Goal: Answer question/provide support: Share knowledge or assist other users

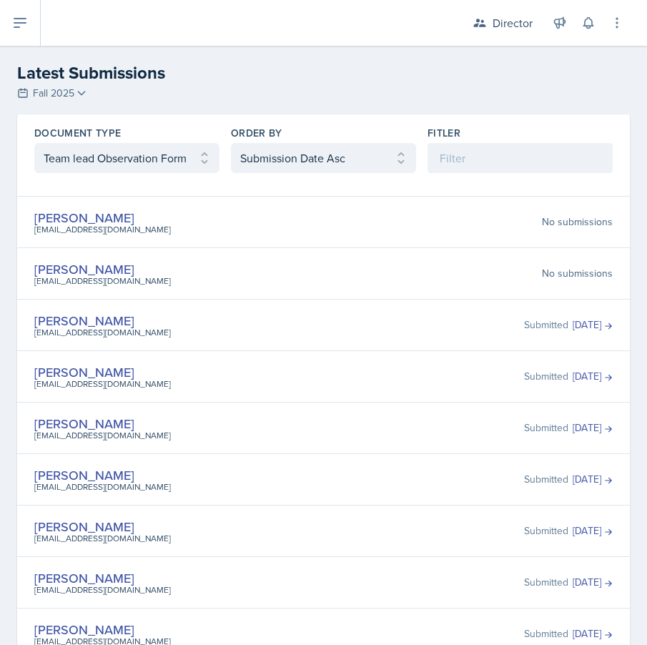
select select "3"
select select "1"
click at [33, 22] on button at bounding box center [20, 23] width 41 height 46
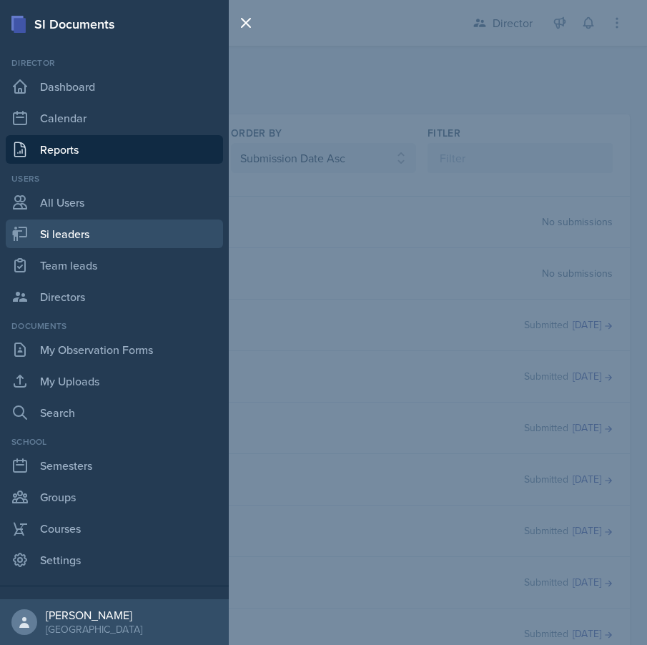
click at [84, 236] on link "Si leaders" at bounding box center [114, 234] width 217 height 29
select select "2bed604d-1099-4043-b1bc-2365e8740244"
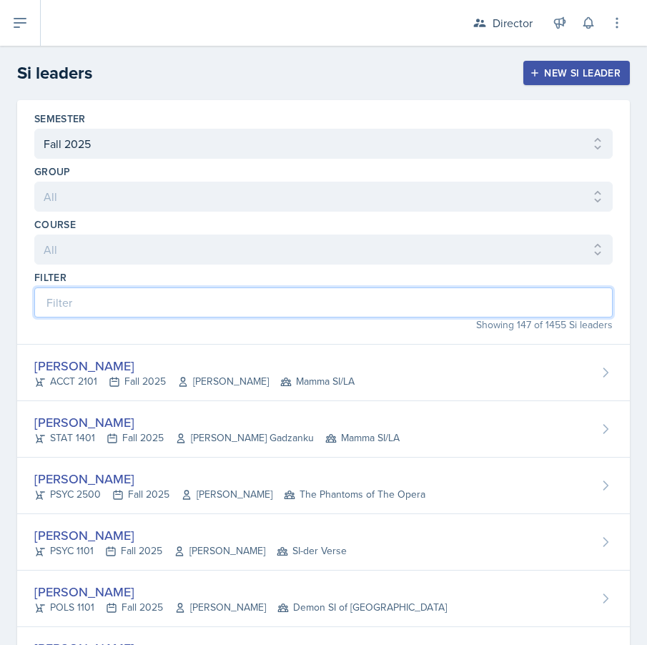
click at [156, 302] on input at bounding box center [323, 303] width 579 height 30
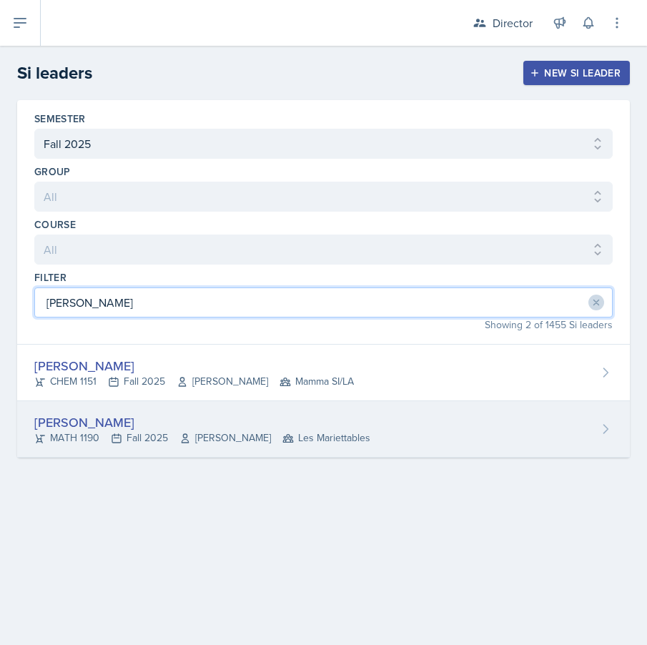
type input "[PERSON_NAME]"
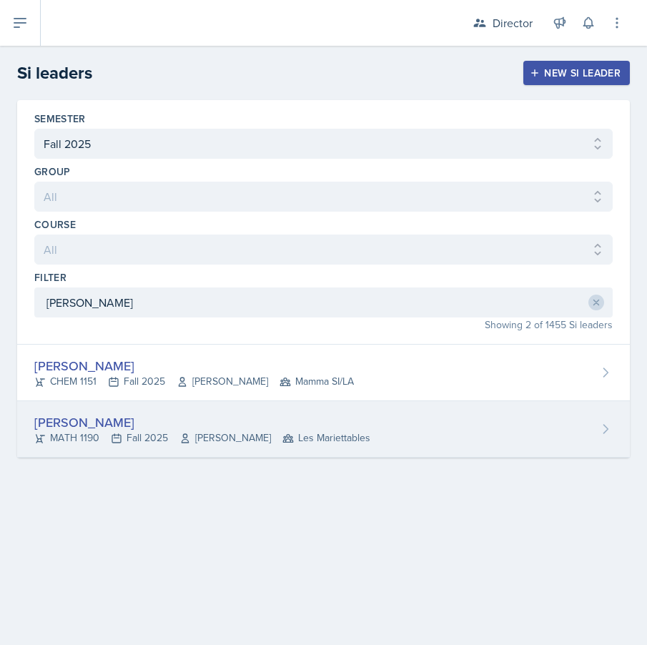
click at [59, 435] on div "MATH 1190 Fall 2025 [PERSON_NAME] Les Mariettables" at bounding box center [202, 438] width 336 height 15
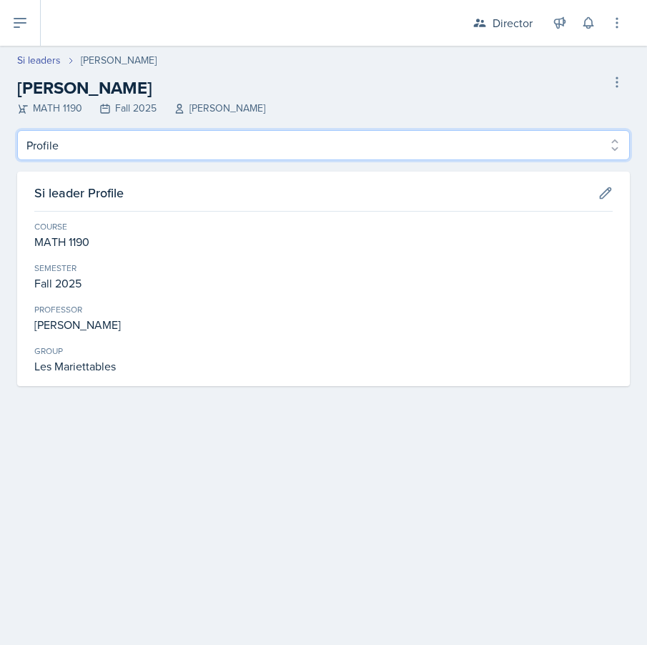
click at [215, 142] on select "Profile Planning Sheets Observation Forms Uploads" at bounding box center [323, 145] width 613 height 30
select select "Planning Sheets"
click at [17, 130] on select "Profile Planning Sheets Observation Forms Uploads" at bounding box center [323, 145] width 613 height 30
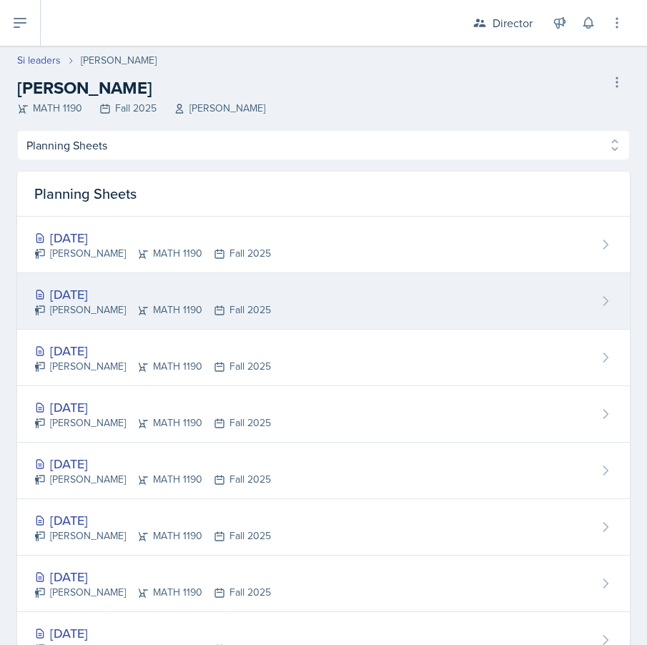
click at [195, 288] on div "[DATE]" at bounding box center [152, 294] width 237 height 19
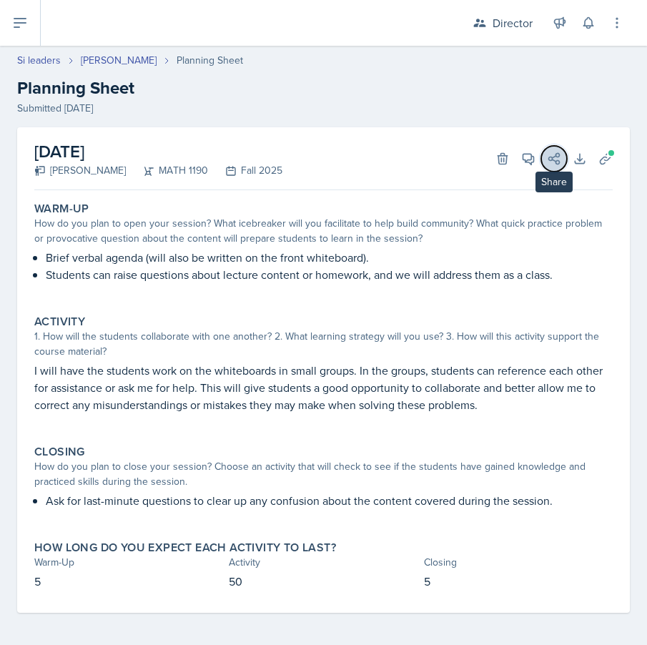
click at [551, 167] on button "Share" at bounding box center [554, 159] width 26 height 26
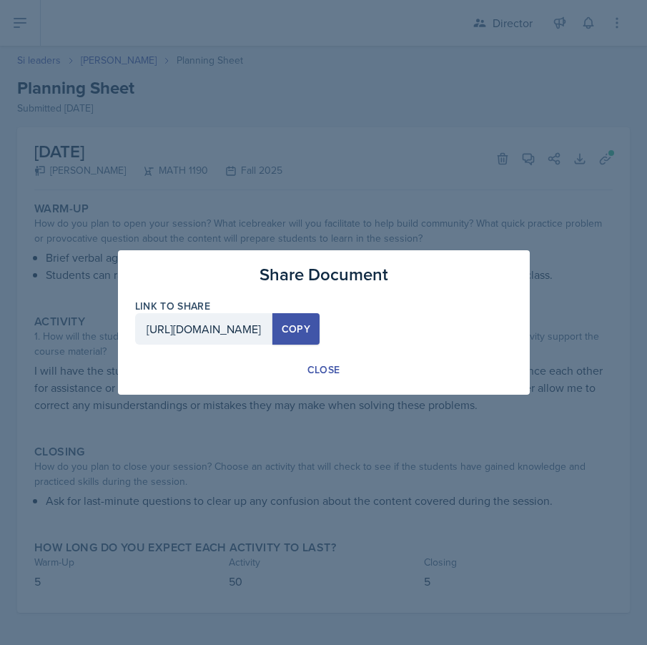
click at [273, 343] on div "[URL][DOMAIN_NAME]" at bounding box center [203, 328] width 137 height 31
click at [329, 361] on button "Close" at bounding box center [323, 369] width 57 height 27
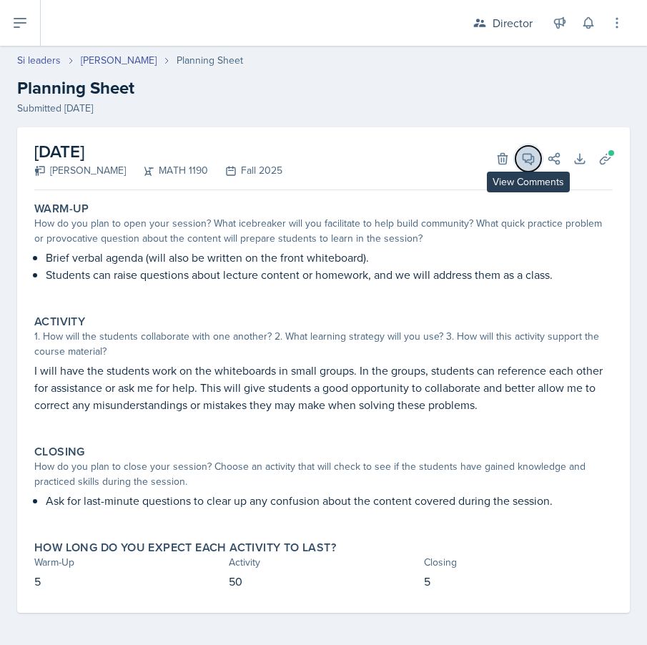
click at [520, 158] on button "View Comments" at bounding box center [529, 159] width 26 height 26
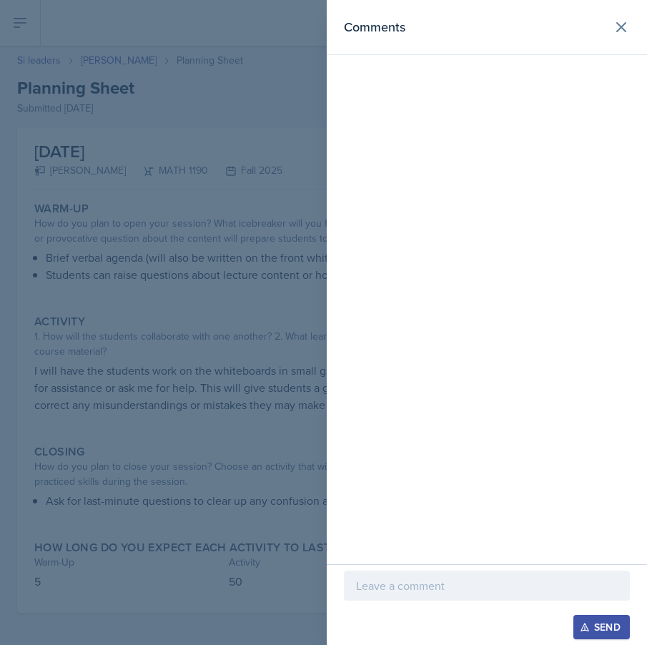
click at [373, 585] on p at bounding box center [487, 585] width 262 height 17
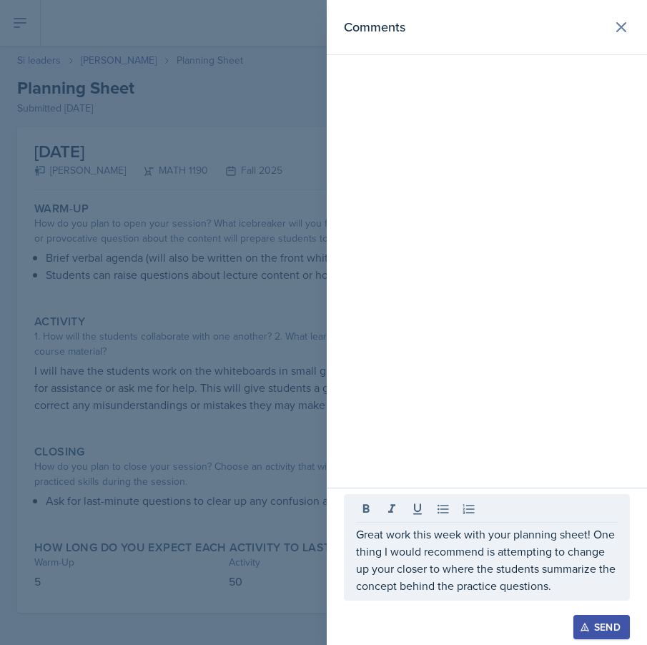
click at [224, 432] on div at bounding box center [323, 322] width 647 height 645
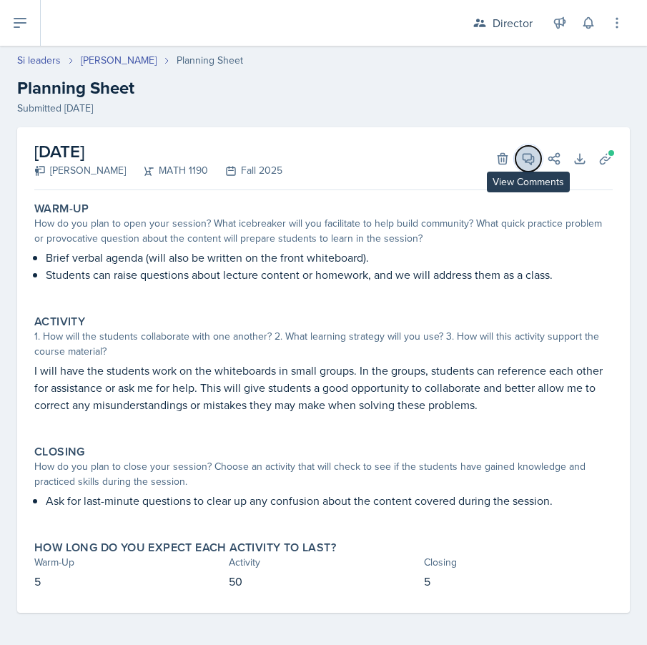
click at [534, 159] on icon at bounding box center [529, 159] width 11 height 11
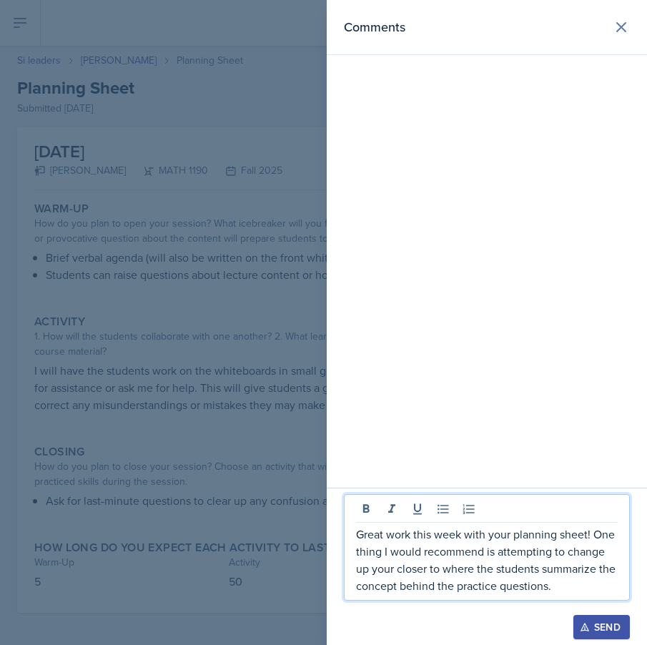
click at [592, 562] on p "Great work this week with your planning sheet! One thing I would recommend is a…" at bounding box center [487, 560] width 262 height 69
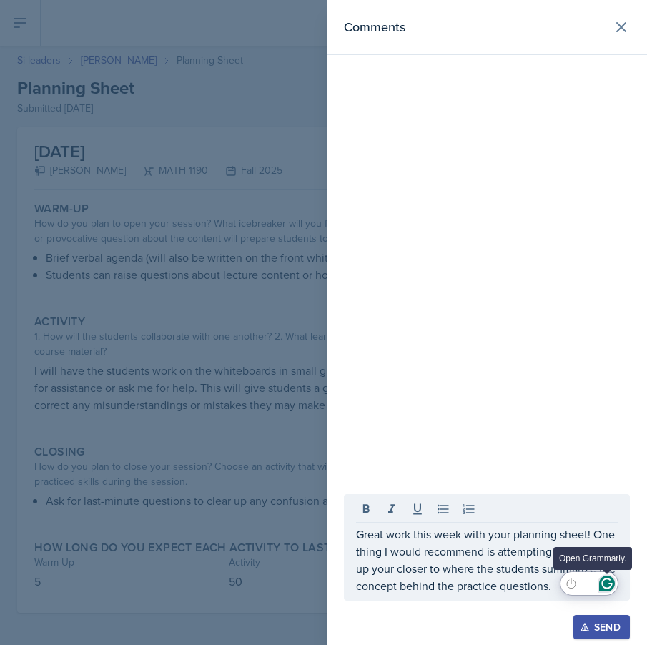
click at [610, 585] on icon "Open Grammarly. 0 Suggestions." at bounding box center [607, 584] width 16 height 16
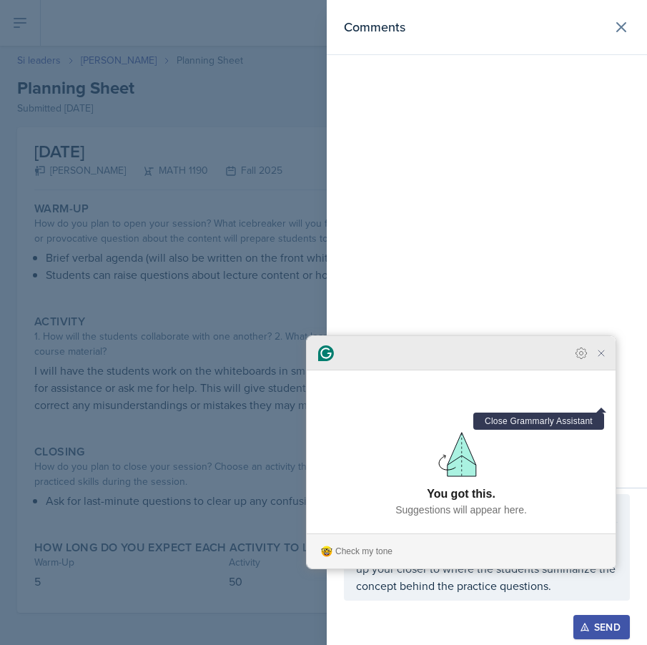
click at [602, 359] on icon "Close Grammarly Assistant" at bounding box center [601, 353] width 11 height 11
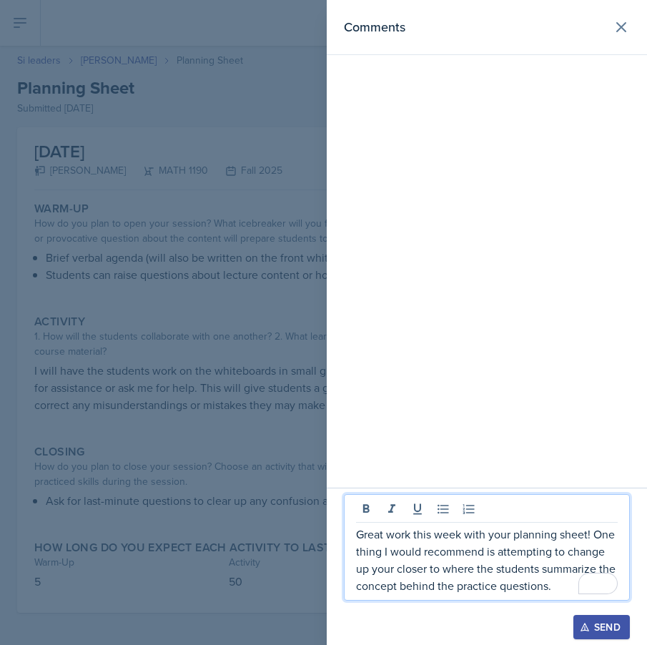
click at [514, 559] on p "Great work this week with your planning sheet! One thing I would recommend is a…" at bounding box center [487, 560] width 262 height 69
click at [537, 554] on p "Great work this week with your planning sheet! One thing I would recommend is a…" at bounding box center [487, 560] width 262 height 69
click at [564, 587] on p "Great work this week with your planning sheet! One thing I would recommend is a…" at bounding box center [487, 560] width 262 height 69
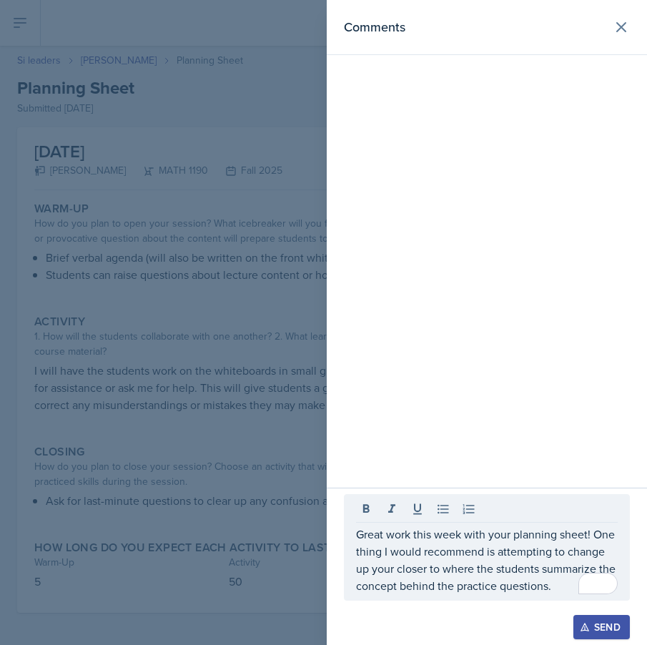
click at [601, 622] on div "Send" at bounding box center [602, 627] width 38 height 11
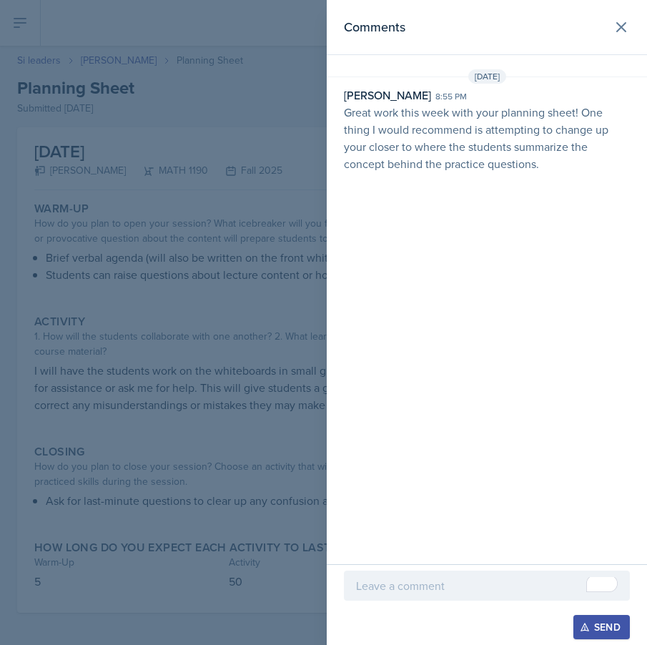
click at [259, 241] on div at bounding box center [323, 322] width 647 height 645
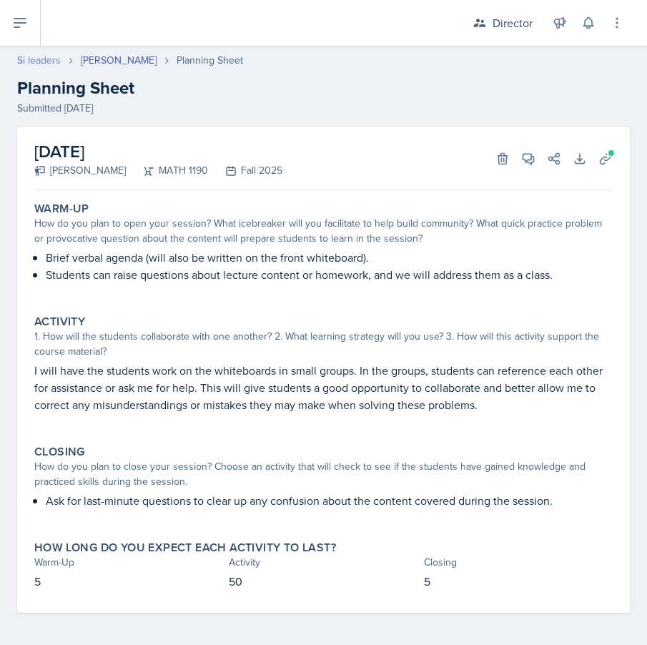
click at [44, 61] on link "Si leaders" at bounding box center [39, 60] width 44 height 15
select select "2bed604d-1099-4043-b1bc-2365e8740244"
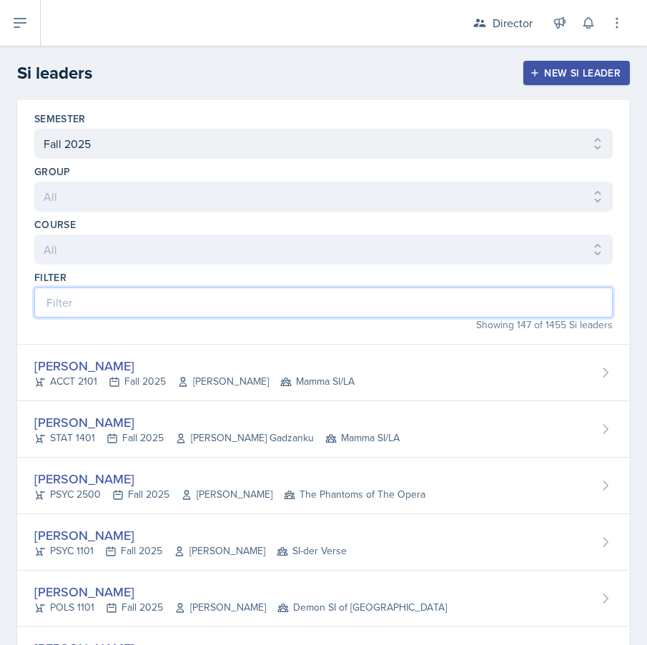
click at [151, 298] on input at bounding box center [323, 303] width 579 height 30
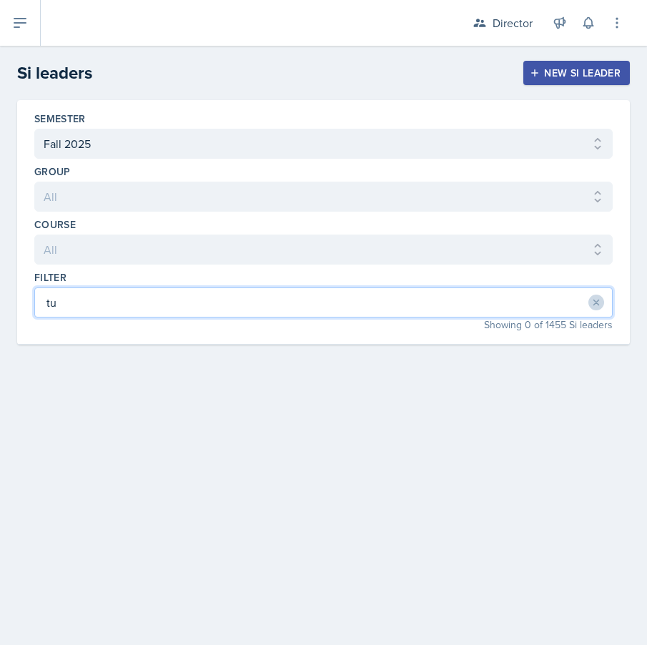
type input "t"
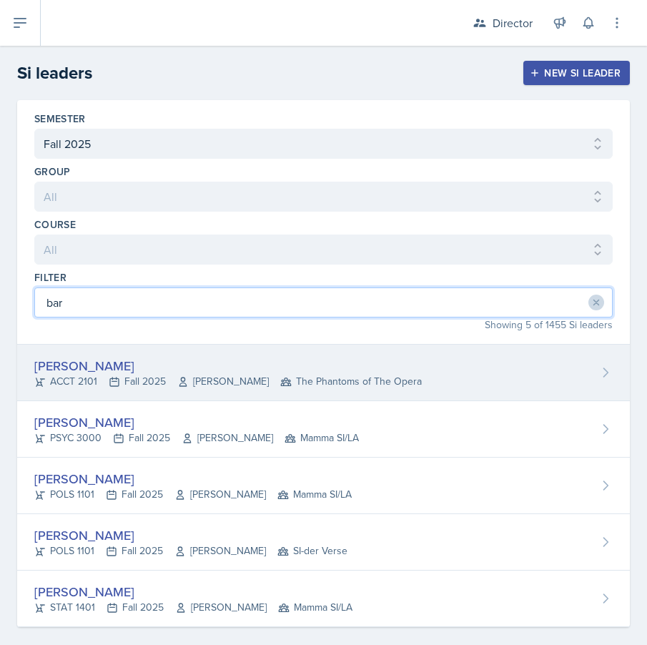
type input "bar"
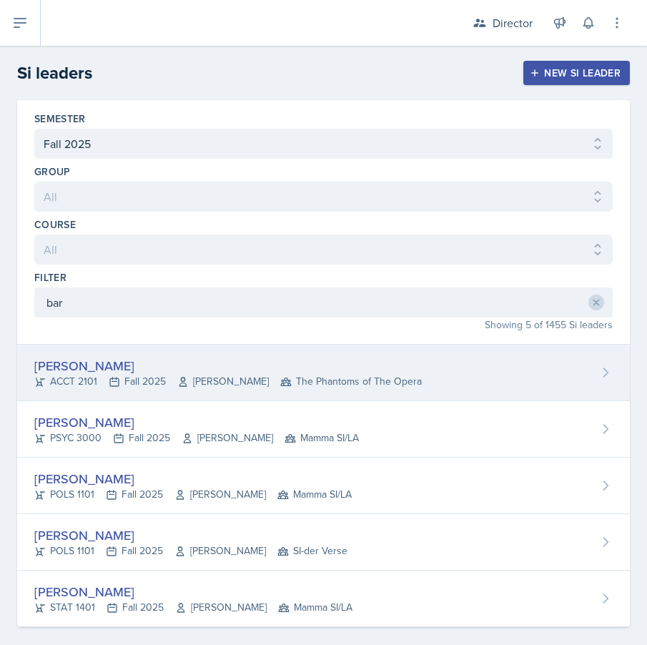
click at [54, 363] on div "[PERSON_NAME]" at bounding box center [228, 365] width 388 height 19
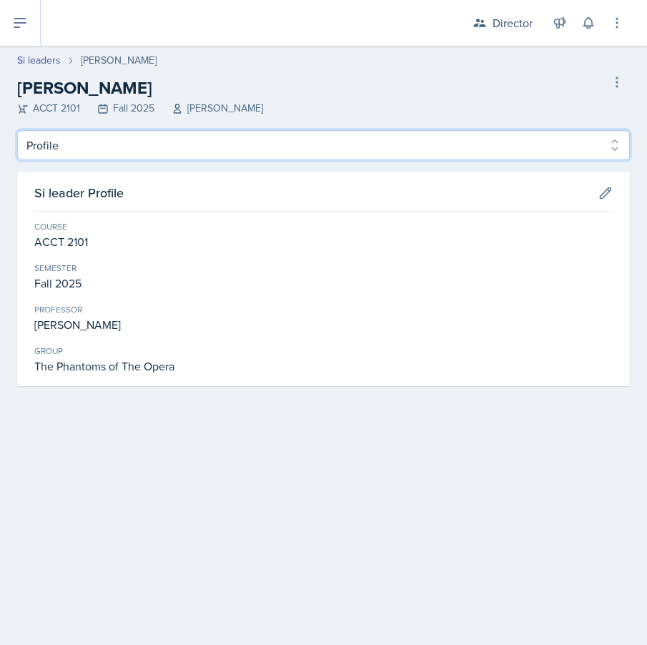
click at [215, 143] on select "Profile Planning Sheets Observation Forms Uploads" at bounding box center [323, 145] width 613 height 30
select select "Planning Sheets"
click at [17, 130] on select "Profile Planning Sheets Observation Forms Uploads" at bounding box center [323, 145] width 613 height 30
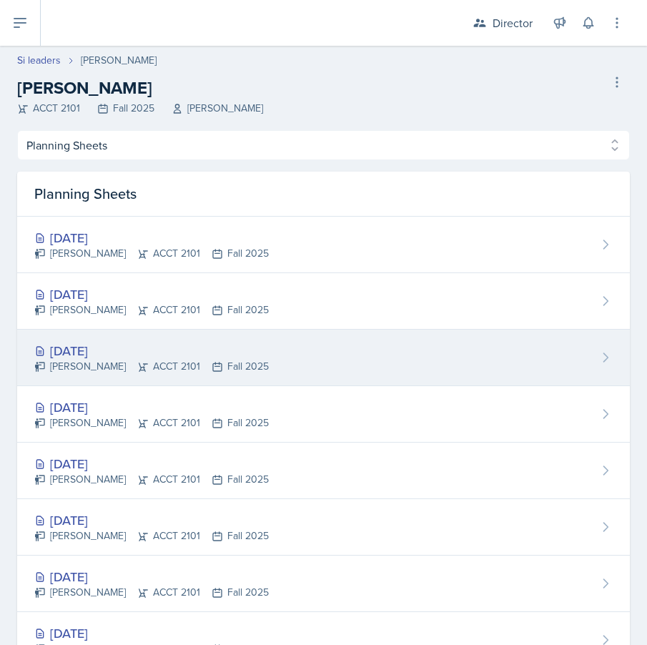
click at [167, 359] on div "[PERSON_NAME] ACCT 2101 Fall 2025" at bounding box center [151, 366] width 235 height 15
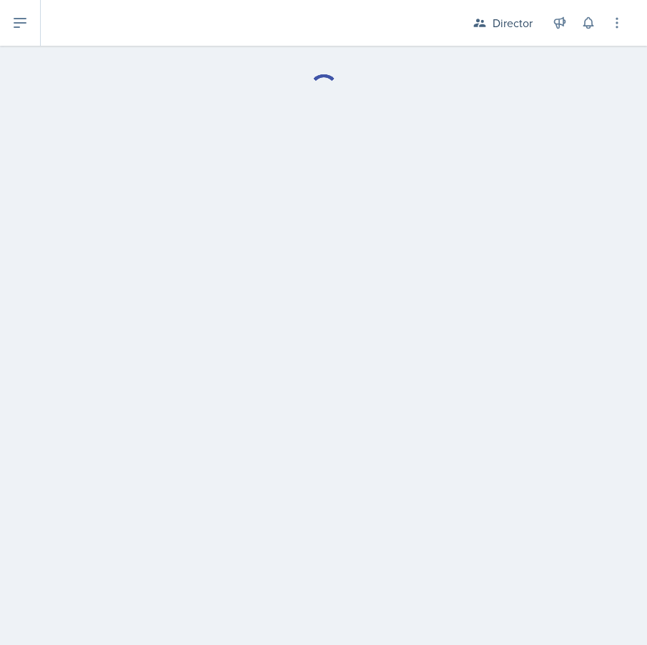
select select "Planning Sheets"
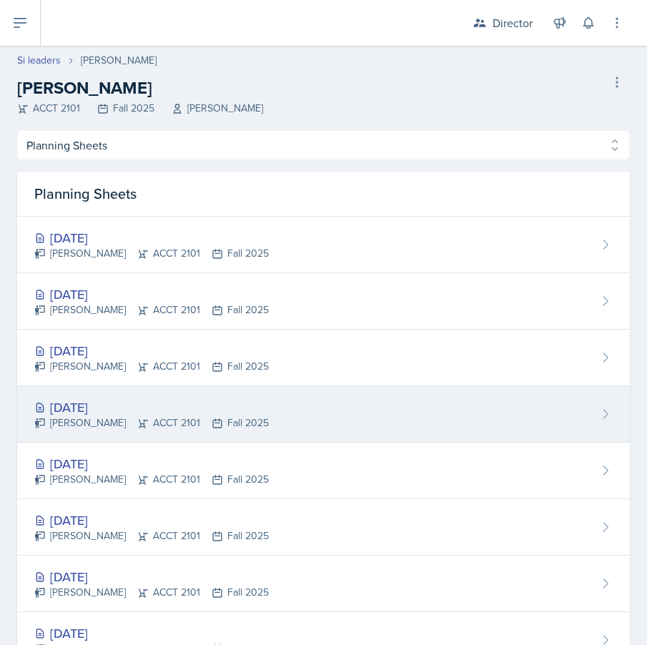
click at [162, 409] on div "[DATE]" at bounding box center [151, 407] width 235 height 19
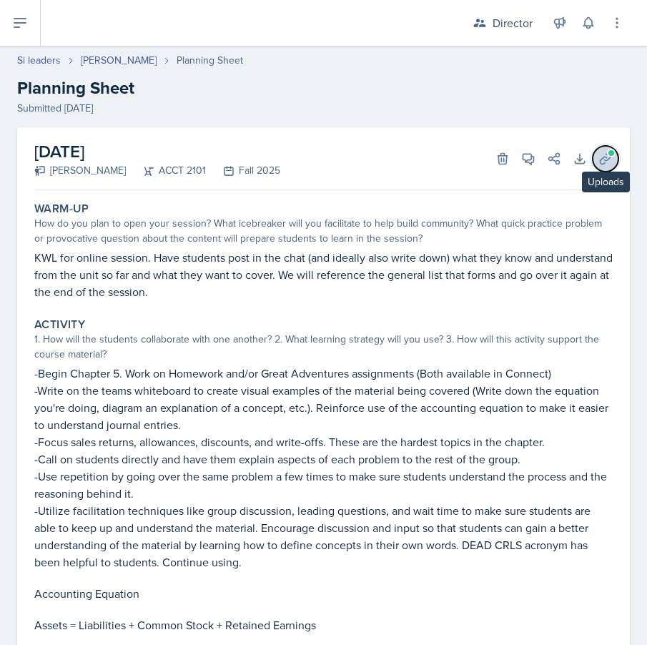
click at [605, 152] on icon at bounding box center [606, 159] width 14 height 14
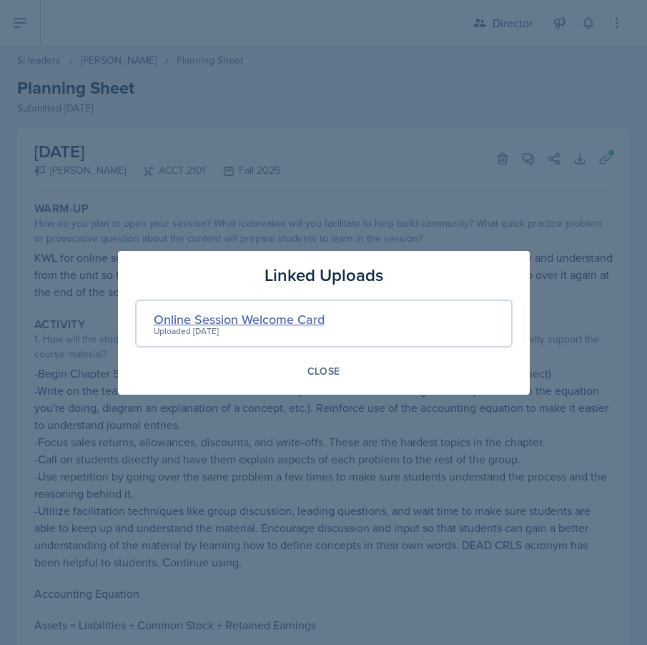
click at [276, 314] on div "Online Session Welcome Card" at bounding box center [239, 319] width 171 height 19
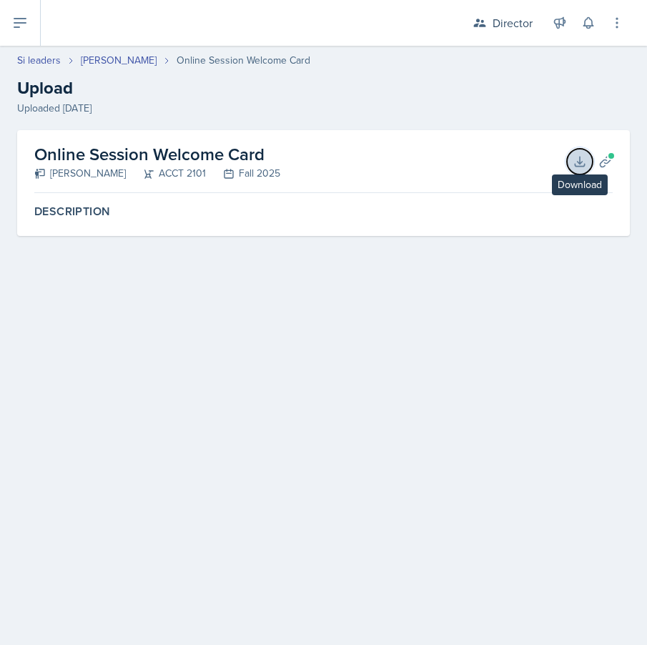
click at [579, 151] on button "Download" at bounding box center [580, 162] width 26 height 26
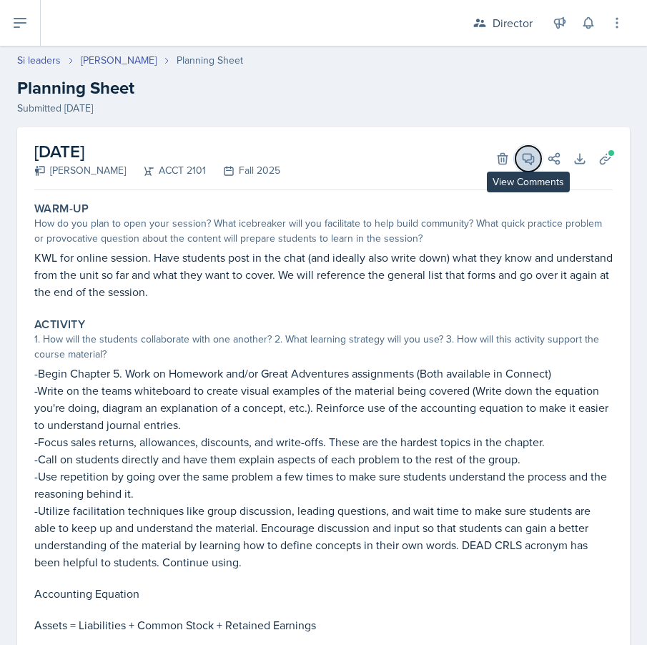
click at [529, 155] on icon at bounding box center [528, 159] width 14 height 14
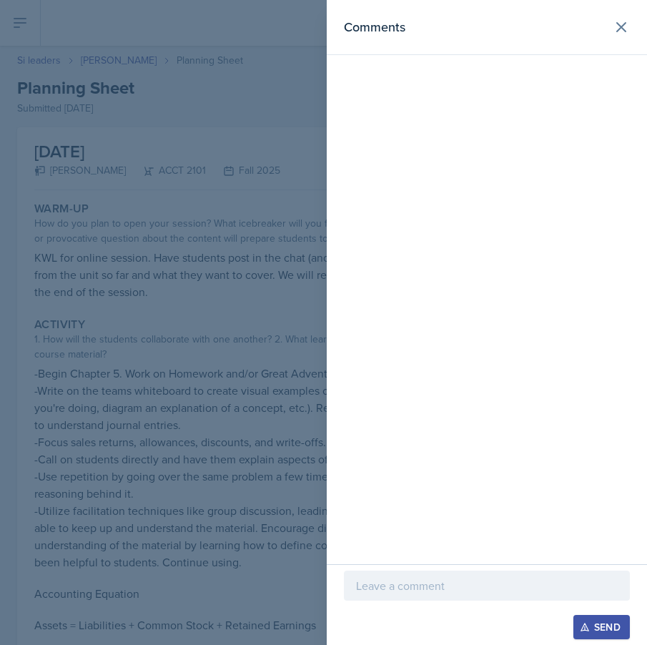
click at [300, 36] on div at bounding box center [323, 322] width 647 height 645
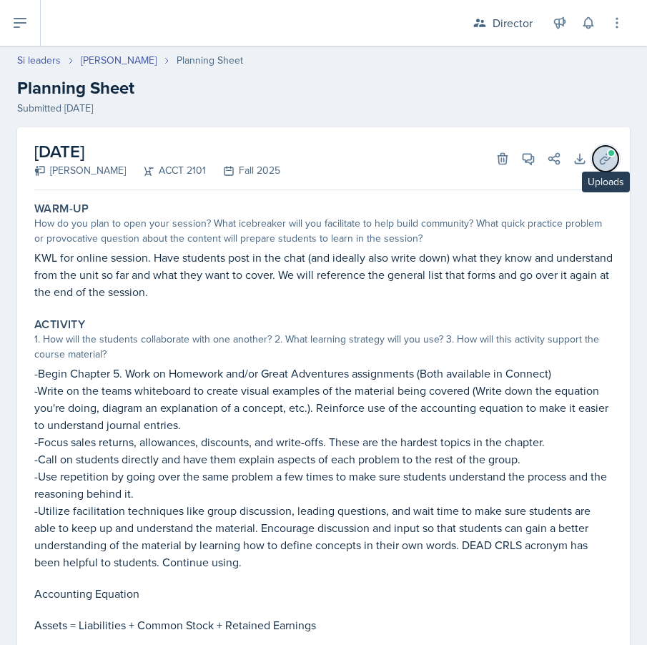
click at [602, 158] on icon at bounding box center [606, 159] width 14 height 14
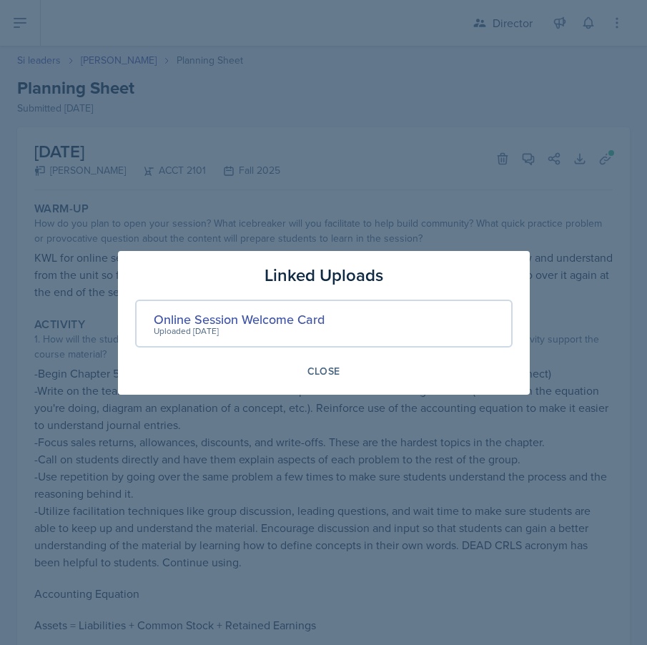
click at [481, 101] on div at bounding box center [323, 322] width 647 height 645
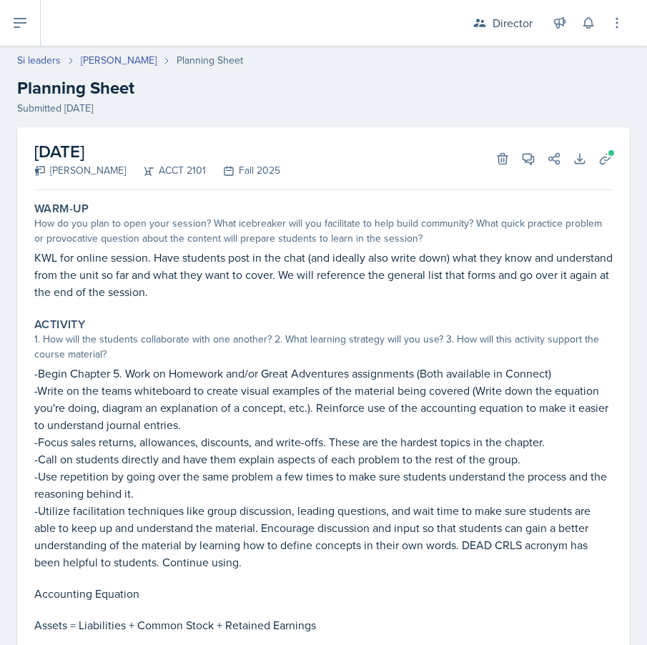
click at [584, 225] on div "How do you plan to open your session? What icebreaker will you facilitate to he…" at bounding box center [323, 231] width 579 height 30
click at [604, 155] on icon at bounding box center [606, 159] width 14 height 14
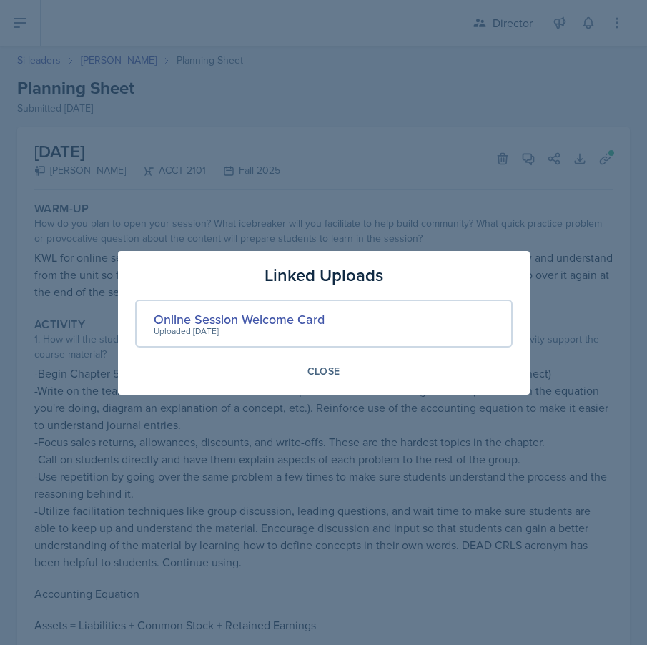
click at [300, 302] on div "Online Session Welcome Card Uploaded [DATE]" at bounding box center [324, 324] width 378 height 48
click at [297, 318] on div "Online Session Welcome Card" at bounding box center [239, 319] width 171 height 19
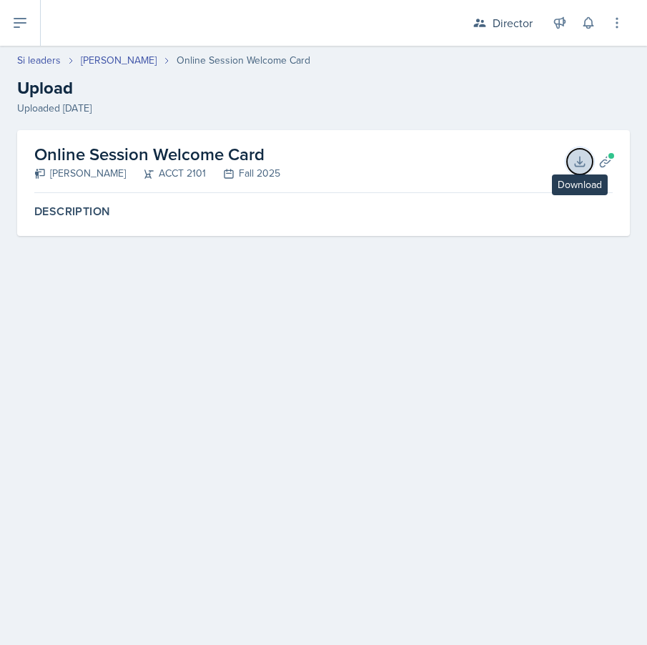
click at [573, 165] on icon at bounding box center [580, 162] width 14 height 14
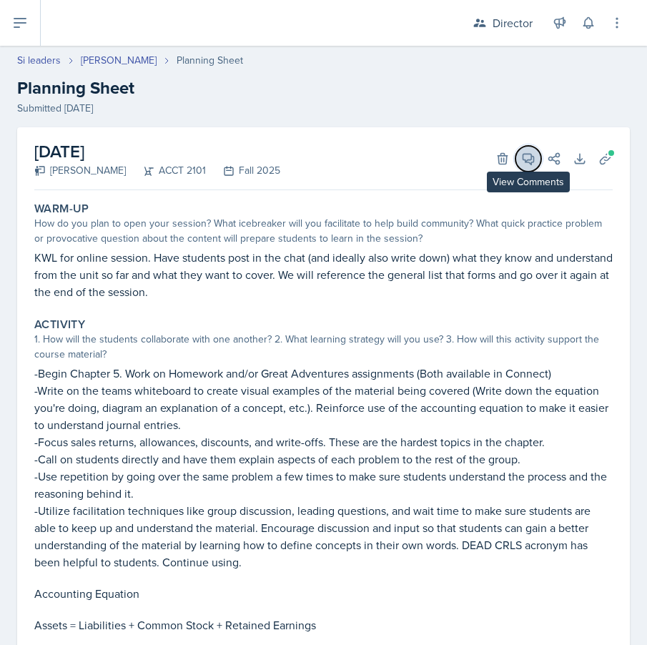
click at [534, 159] on icon at bounding box center [528, 159] width 14 height 14
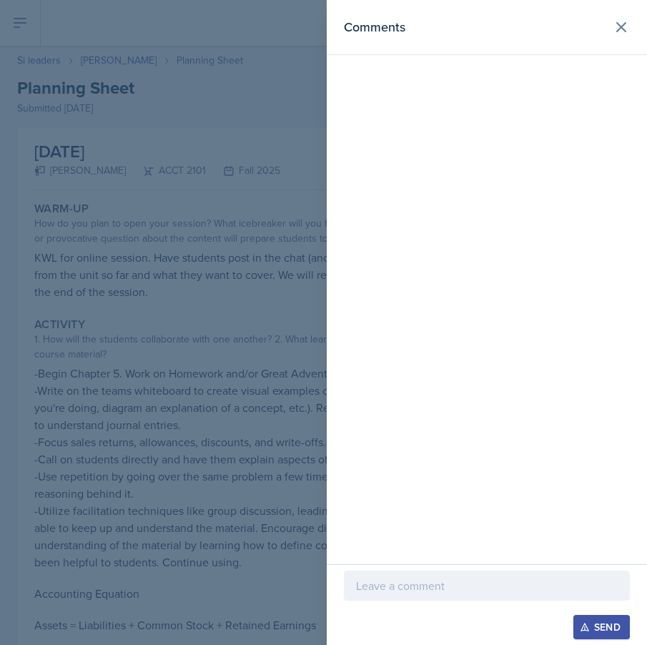
click at [172, 340] on div at bounding box center [323, 322] width 647 height 645
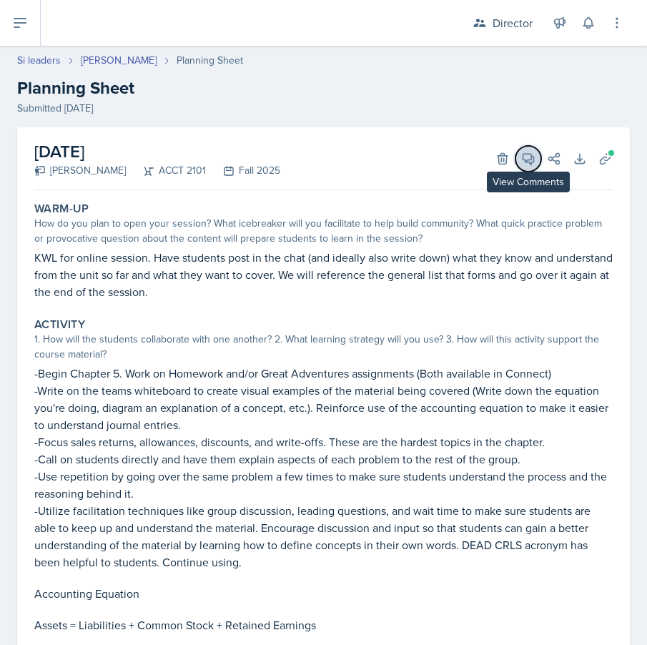
click at [529, 158] on icon at bounding box center [528, 159] width 14 height 14
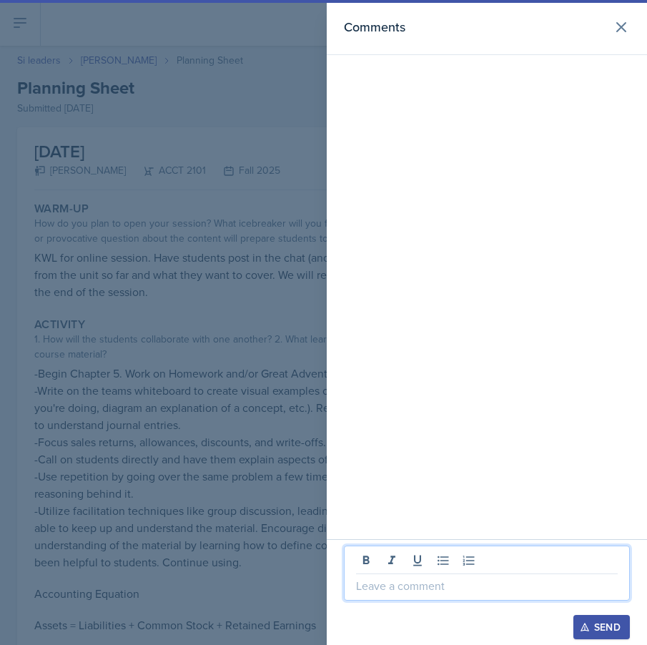
click at [453, 585] on p at bounding box center [487, 585] width 262 height 17
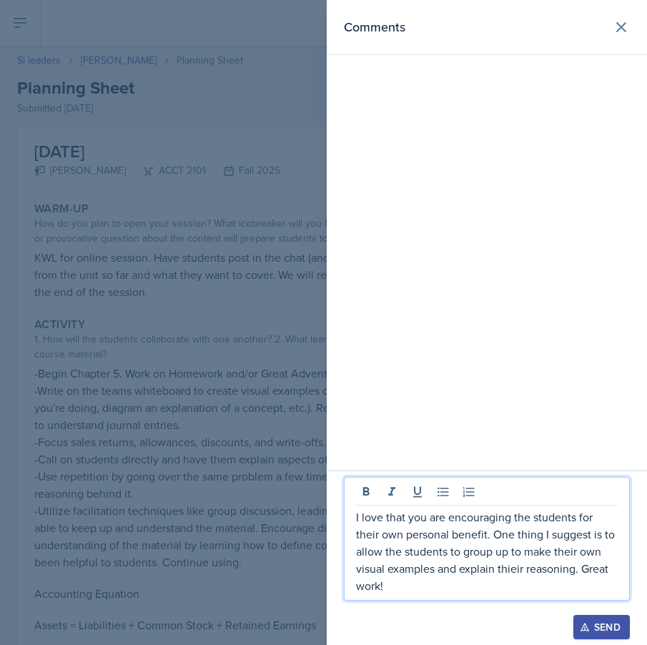
click at [540, 541] on p "I love that you are encouraging the students for their own personal benefit. On…" at bounding box center [487, 552] width 262 height 86
click at [511, 572] on p "I love that you are encouraging the students for their own personal benefit. On…" at bounding box center [487, 552] width 262 height 86
click at [604, 624] on div "Send" at bounding box center [602, 627] width 38 height 11
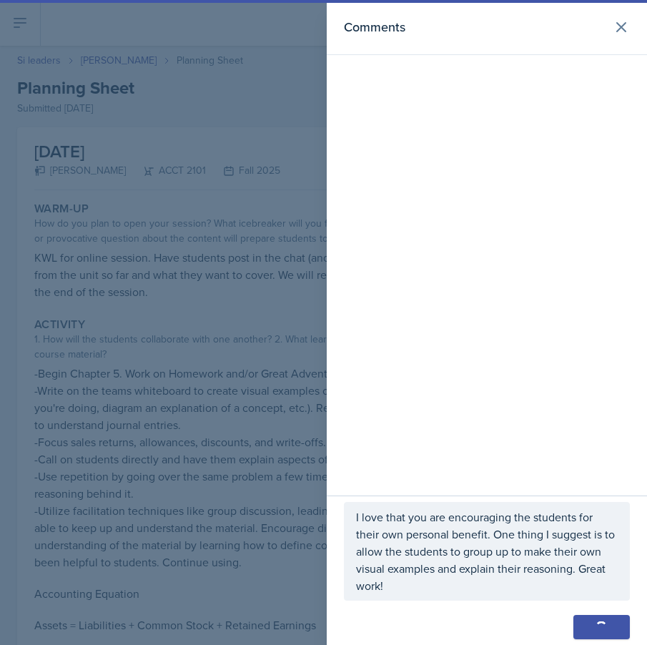
click at [147, 340] on div at bounding box center [323, 322] width 647 height 645
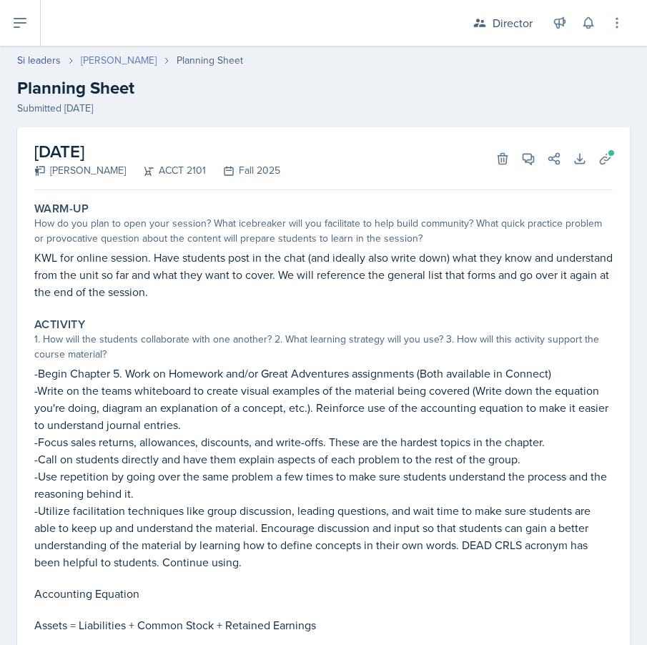
click at [127, 59] on link "[PERSON_NAME]" at bounding box center [119, 60] width 76 height 15
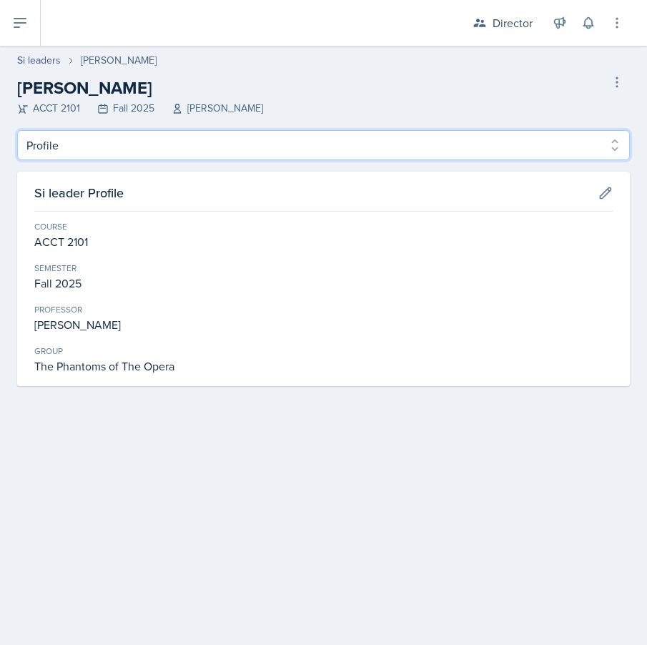
click at [165, 157] on select "Profile Planning Sheets Observation Forms Uploads" at bounding box center [323, 145] width 613 height 30
select select "Planning Sheets"
click at [17, 130] on select "Profile Planning Sheets Observation Forms Uploads" at bounding box center [323, 145] width 613 height 30
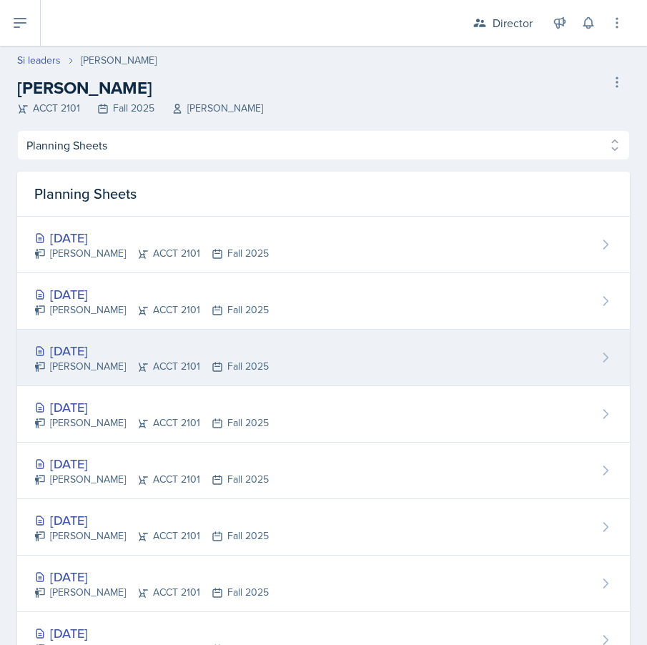
click at [115, 354] on div "[DATE]" at bounding box center [151, 350] width 235 height 19
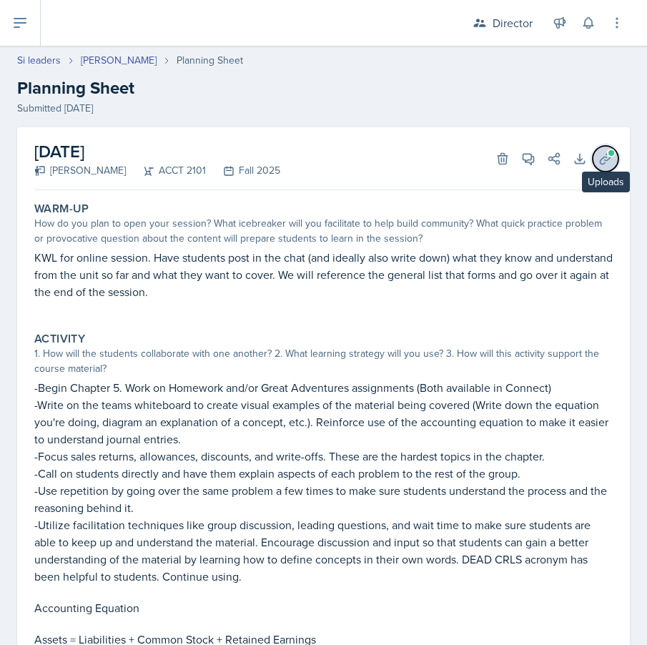
click at [597, 151] on button "Uploads" at bounding box center [606, 159] width 26 height 26
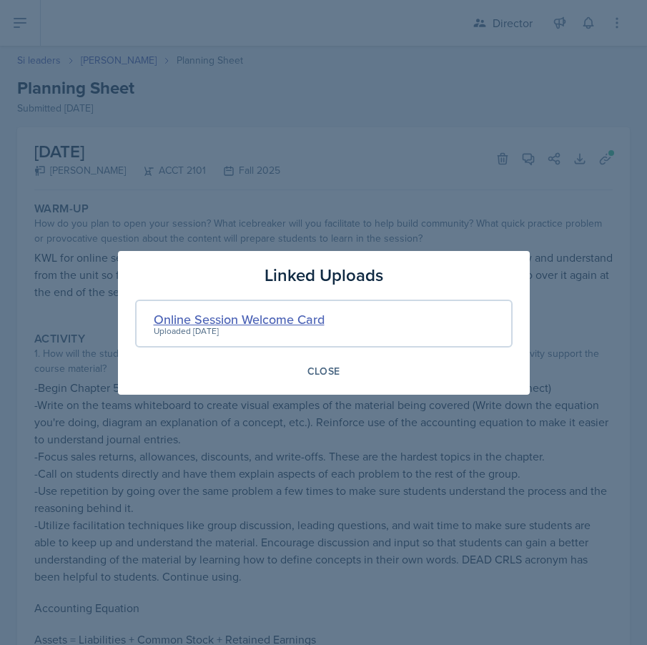
click at [222, 313] on div "Online Session Welcome Card" at bounding box center [239, 319] width 171 height 19
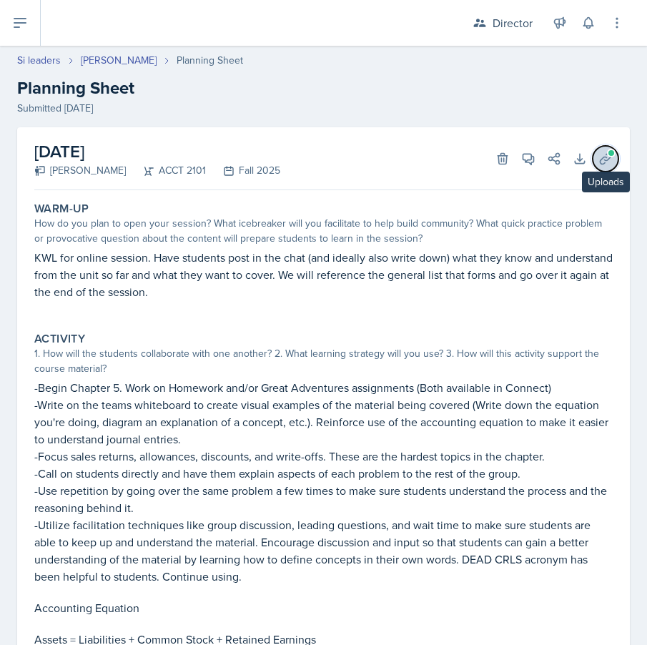
click at [610, 160] on icon at bounding box center [606, 159] width 14 height 14
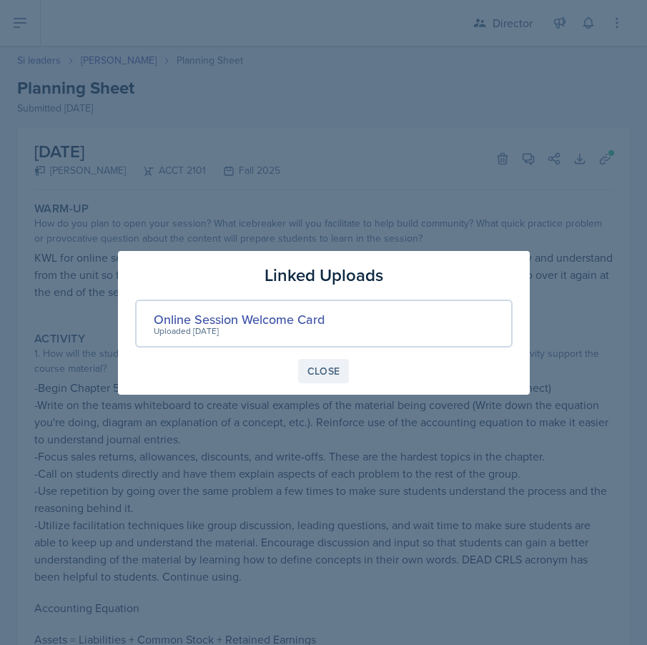
click at [317, 367] on div "Close" at bounding box center [324, 371] width 33 height 11
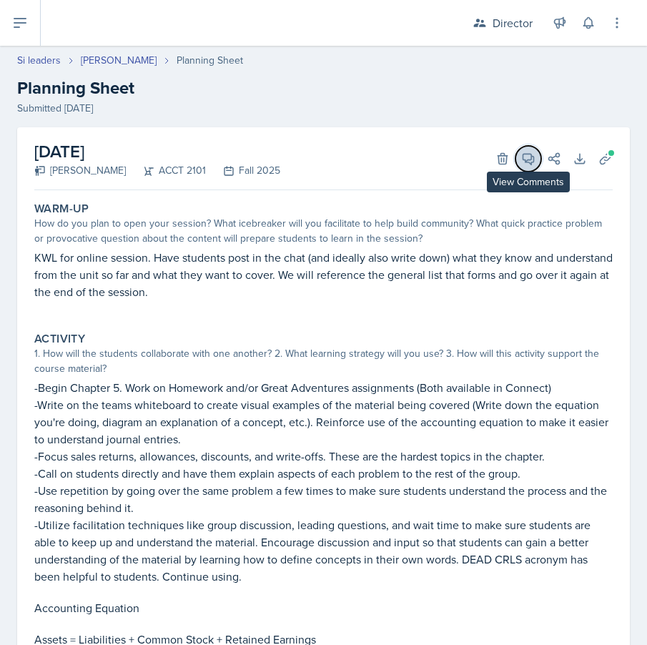
click at [522, 152] on icon at bounding box center [528, 159] width 14 height 14
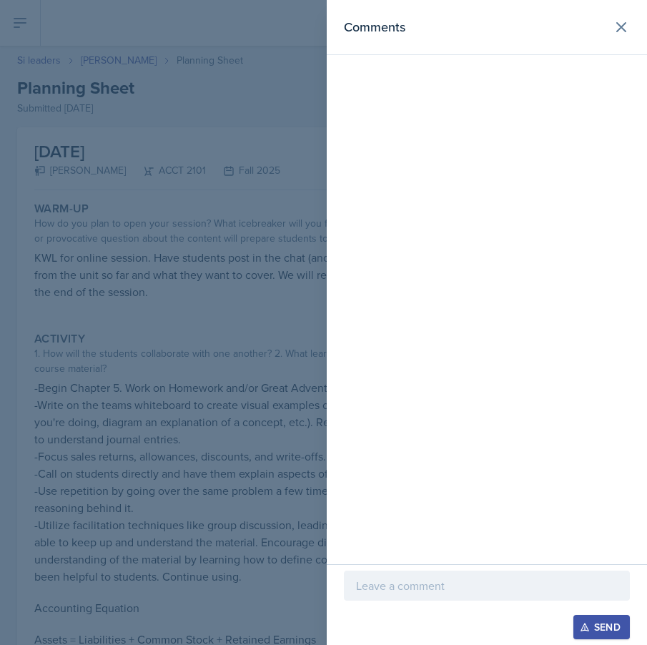
click at [496, 596] on div at bounding box center [487, 586] width 286 height 30
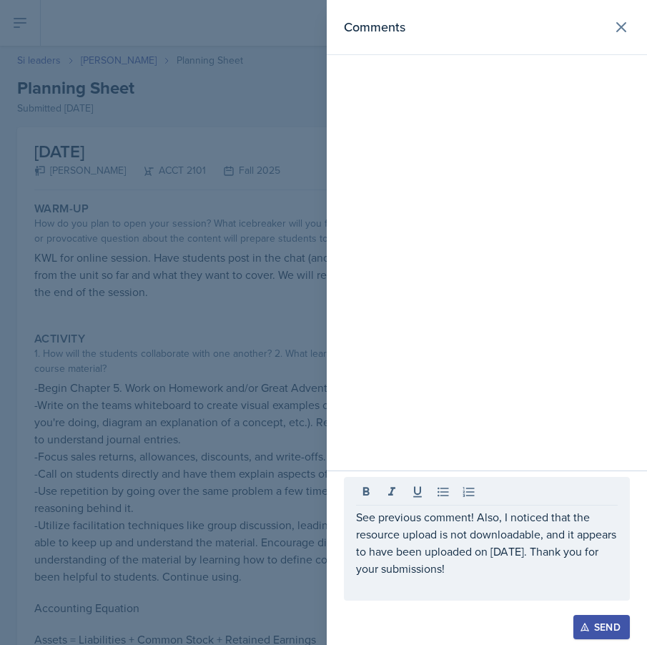
click at [606, 630] on div "Send" at bounding box center [602, 627] width 38 height 11
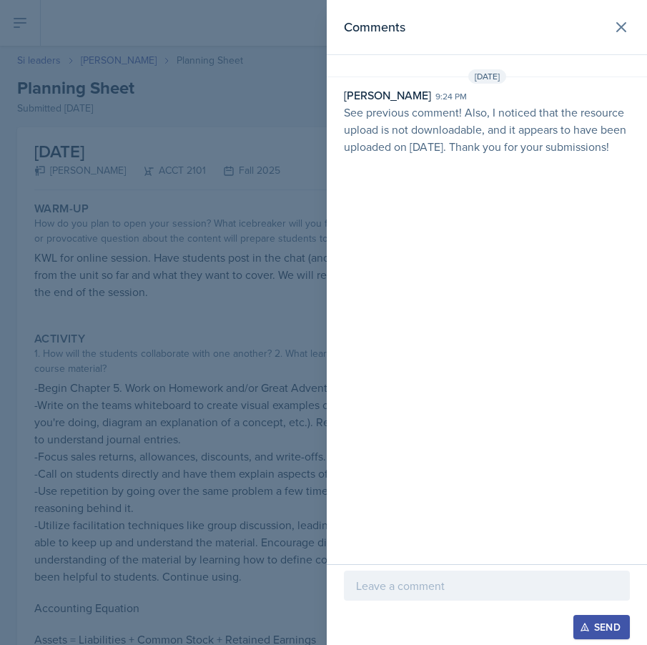
click at [244, 484] on div at bounding box center [323, 322] width 647 height 645
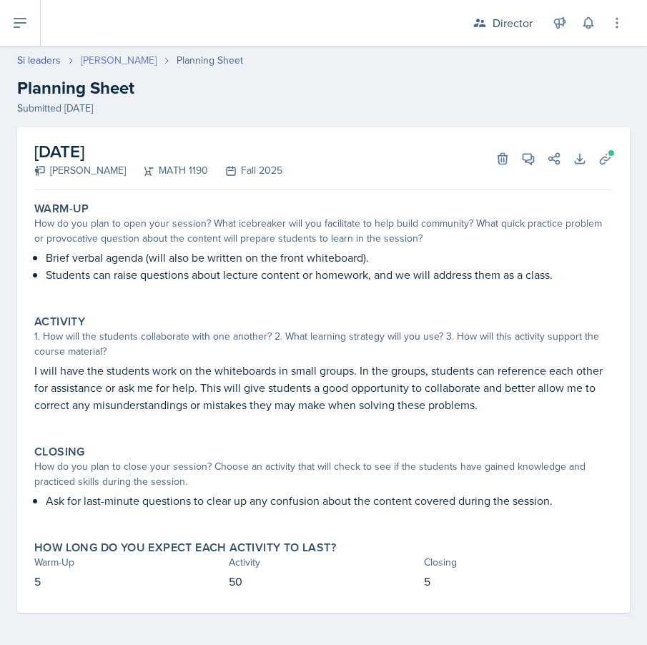
click at [97, 64] on link "[PERSON_NAME]" at bounding box center [119, 60] width 76 height 15
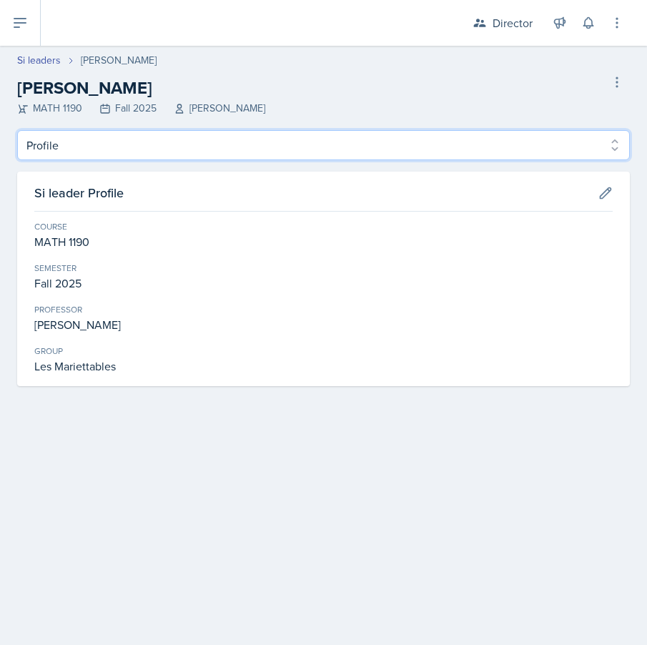
click at [147, 155] on select "Profile Planning Sheets Observation Forms Uploads" at bounding box center [323, 145] width 613 height 30
select select "Planning Sheets"
click at [17, 130] on select "Profile Planning Sheets Observation Forms Uploads" at bounding box center [323, 145] width 613 height 30
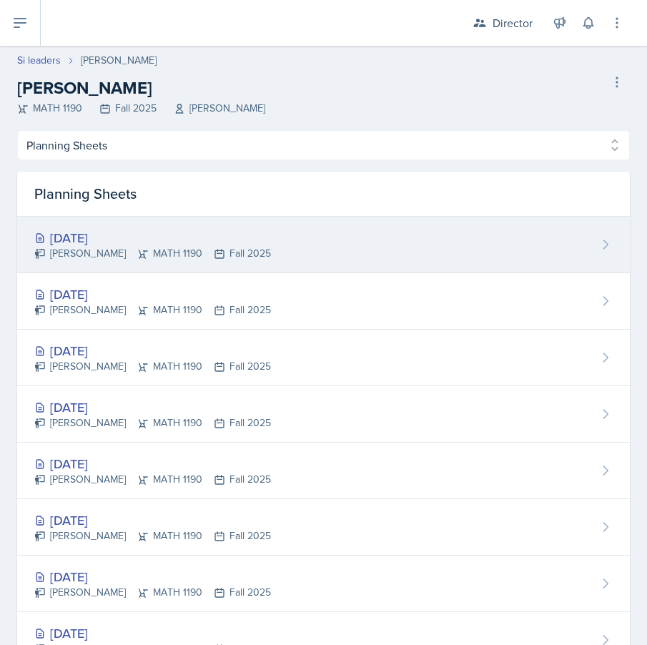
click at [142, 232] on div "[DATE]" at bounding box center [152, 237] width 237 height 19
